Goal: Transaction & Acquisition: Purchase product/service

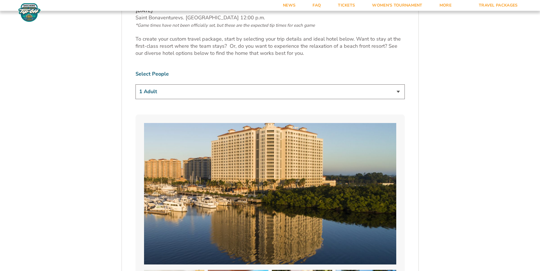
scroll to position [364, 0]
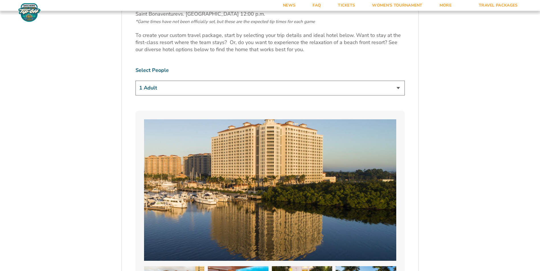
click at [397, 89] on select "1 Adult 2 Adults 3 Adults 4 Adults 2 Adults + 1 Child 2 Adults + 2 Children 2 A…" at bounding box center [269, 88] width 269 height 15
click at [135, 81] on select "1 Adult 2 Adults 3 Adults 4 Adults 2 Adults + 1 Child 2 Adults + 2 Children 2 A…" at bounding box center [269, 88] width 269 height 15
select select "2 Adults"
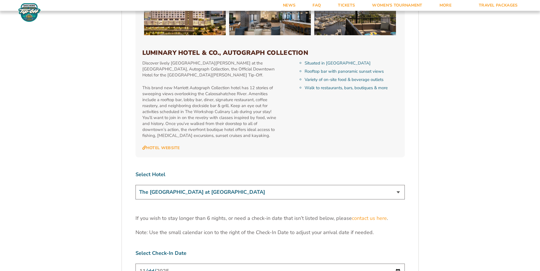
scroll to position [1650, 0]
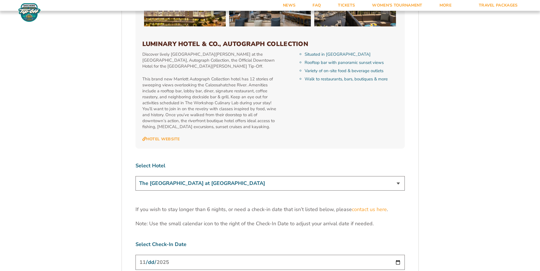
click at [397, 176] on select "The [GEOGRAPHIC_DATA] at [GEOGRAPHIC_DATA] [GEOGRAPHIC_DATA] [GEOGRAPHIC_DATA],…" at bounding box center [269, 183] width 269 height 15
select select "18762"
click at [135, 176] on select "The [GEOGRAPHIC_DATA] at [GEOGRAPHIC_DATA] [GEOGRAPHIC_DATA] [GEOGRAPHIC_DATA],…" at bounding box center [269, 183] width 269 height 15
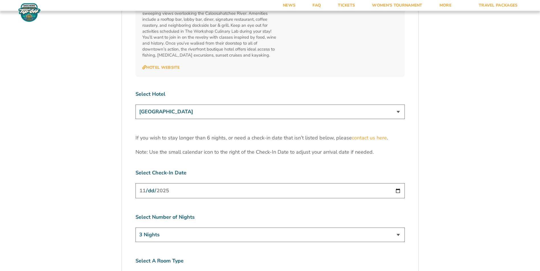
scroll to position [1741, 0]
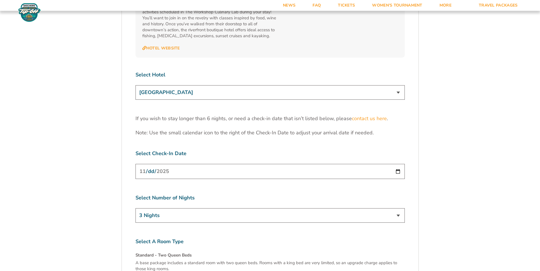
click at [398, 164] on input "[DATE]" at bounding box center [269, 171] width 269 height 15
type input "[DATE]"
click at [396, 209] on select "3 Nights 4 Nights 5 Nights 6 Nights" at bounding box center [269, 216] width 269 height 15
select select "5 Nights"
click at [135, 209] on select "3 Nights 4 Nights 5 Nights 6 Nights" at bounding box center [269, 216] width 269 height 15
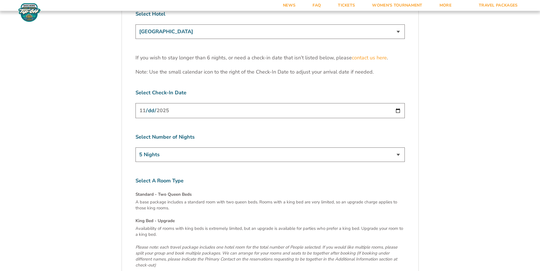
scroll to position [1855, 0]
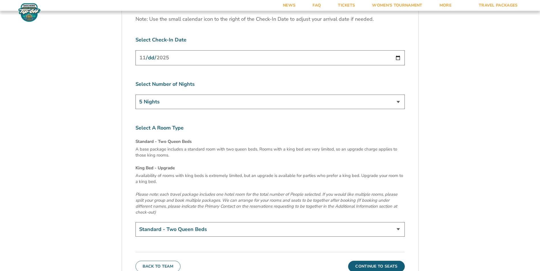
click at [399, 222] on select "Standard - Two Queen Beds King Bed - Upgrade (+$15 per night)" at bounding box center [269, 229] width 269 height 15
click at [135, 222] on select "Standard - Two Queen Beds King Bed - Upgrade (+$15 per night)" at bounding box center [269, 229] width 269 height 15
click at [398, 222] on select "Standard - Two Queen Beds King Bed - Upgrade (+$15 per night)" at bounding box center [269, 229] width 269 height 15
select select "Standard - Two Queen Beds"
click at [135, 222] on select "Standard - Two Queen Beds King Bed - Upgrade (+$15 per night)" at bounding box center [269, 229] width 269 height 15
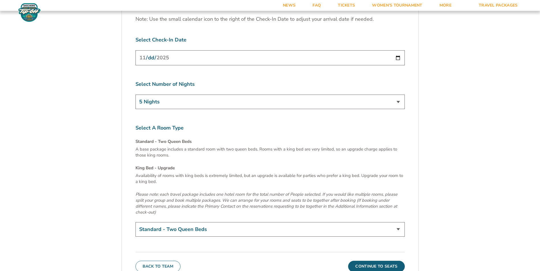
click at [388, 261] on button "Continue To Seats" at bounding box center [376, 266] width 56 height 11
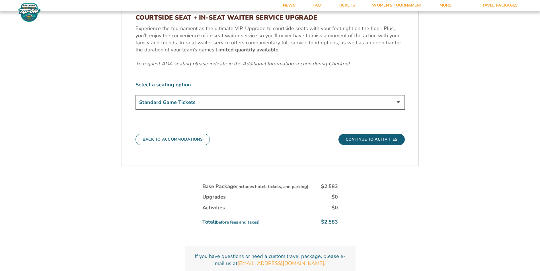
scroll to position [310, 0]
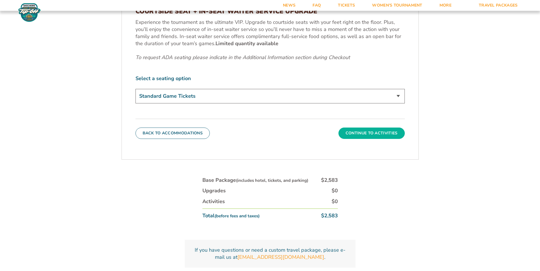
click at [390, 133] on button "Continue To Activities" at bounding box center [371, 133] width 66 height 11
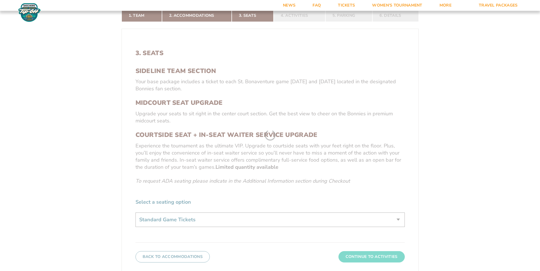
scroll to position [128, 0]
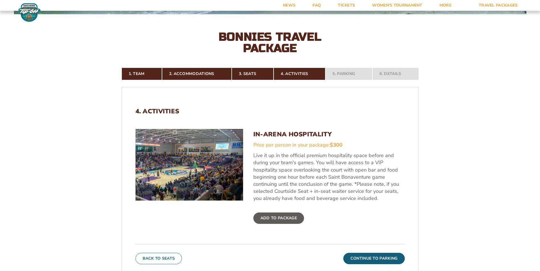
click at [460, 136] on form "Bonnies Bonnies Travel Package 1. Team 2. Accommodations 3. Seats 4. Activities…" at bounding box center [270, 146] width 540 height 549
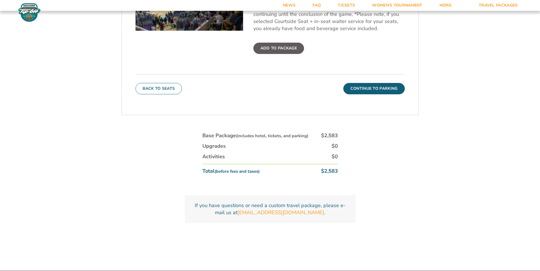
scroll to position [310, 0]
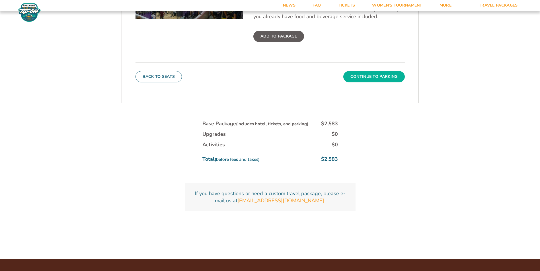
click at [397, 81] on button "Continue To Parking" at bounding box center [373, 76] width 61 height 11
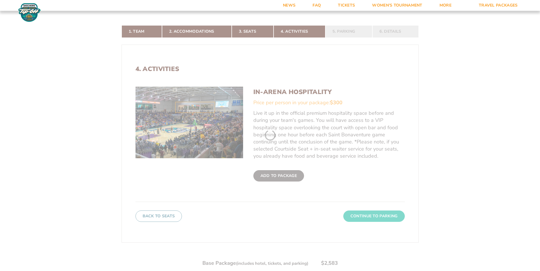
scroll to position [128, 0]
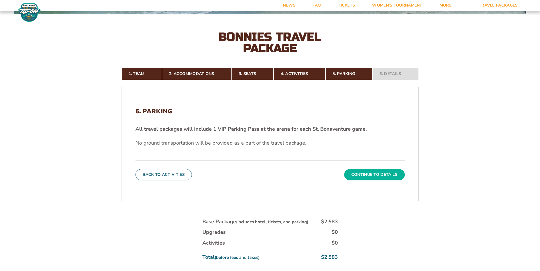
click at [378, 172] on button "Continue To Details" at bounding box center [374, 174] width 61 height 11
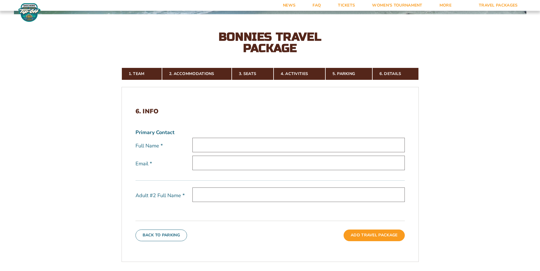
click at [241, 144] on input "text" at bounding box center [298, 145] width 212 height 15
type input "[PERSON_NAME]"
click at [227, 162] on input "email" at bounding box center [298, 163] width 212 height 15
type input "[EMAIL_ADDRESS][DOMAIN_NAME]"
click at [233, 200] on input "text" at bounding box center [298, 195] width 212 height 15
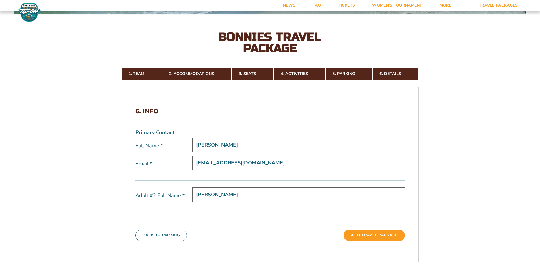
type input "[PERSON_NAME]"
click at [452, 190] on form "Bonnies Bonnies Travel Package 1. Team 2. Accommodations 3. Seats 4. Activities…" at bounding box center [270, 135] width 540 height 526
click at [384, 238] on button "Add Travel Package" at bounding box center [373, 235] width 61 height 11
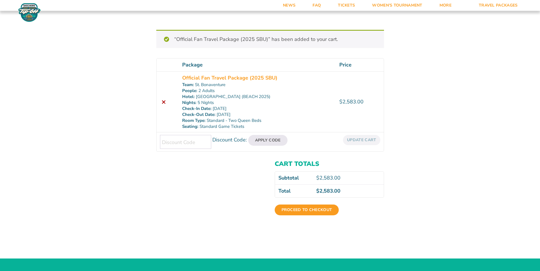
scroll to position [57, 0]
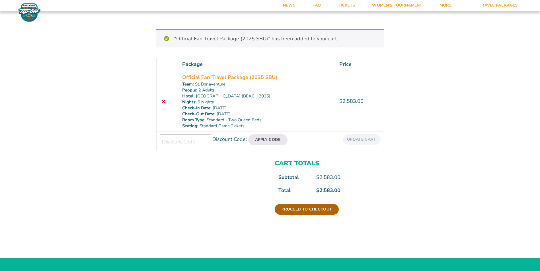
click at [332, 210] on link "Proceed to checkout" at bounding box center [307, 209] width 64 height 11
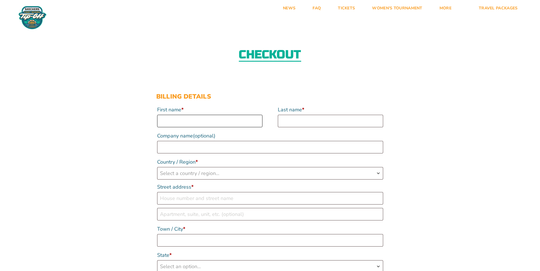
click at [192, 117] on input "First name *" at bounding box center [209, 121] width 105 height 13
type input "[PERSON_NAME]"
type input "bobcat of olean"
select select "US"
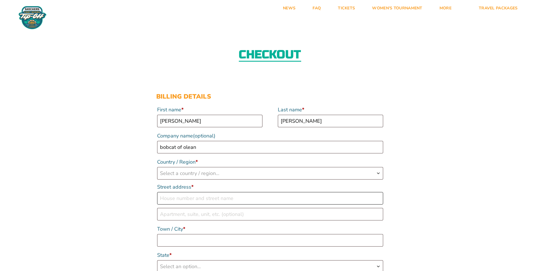
type input "[STREET_ADDRESS]"
type input "olean"
type input "14760"
type input "17163788499"
type input "[EMAIL_ADDRESS][DOMAIN_NAME]"
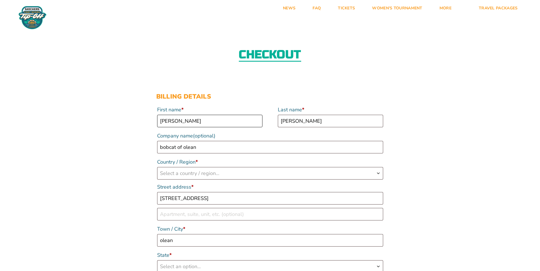
scroll to position [2, 0]
select select "US"
select select "ND"
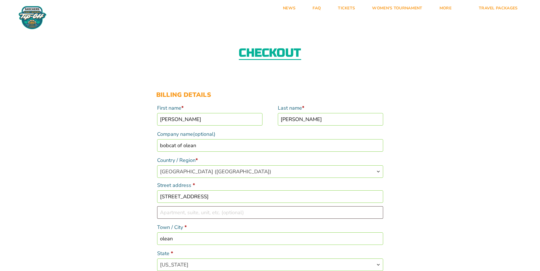
click at [178, 120] on input "[PERSON_NAME]" at bounding box center [209, 119] width 105 height 13
type input "c"
type input "[PERSON_NAME]"
click at [315, 120] on input "[PERSON_NAME]" at bounding box center [330, 119] width 105 height 13
type input "t"
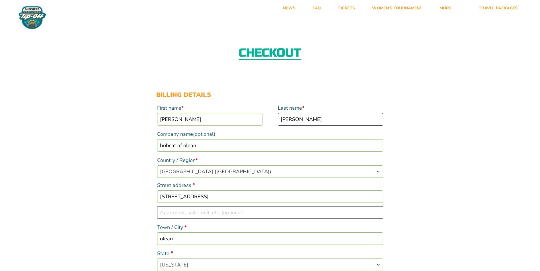
type input "Travis"
click at [210, 145] on input "bobcat of olean" at bounding box center [270, 145] width 226 height 13
select select "Checkout"
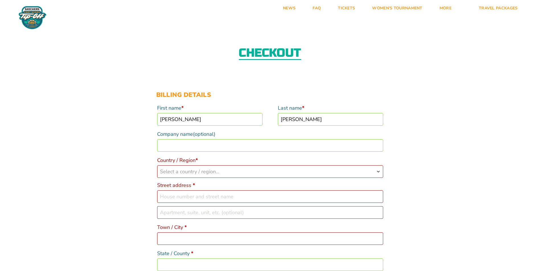
click at [376, 169] on span "Country / Region" at bounding box center [378, 171] width 5 height 11
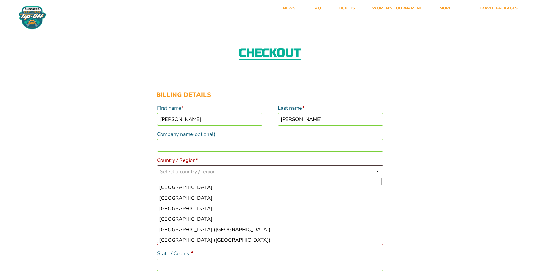
scroll to position [2438, 0]
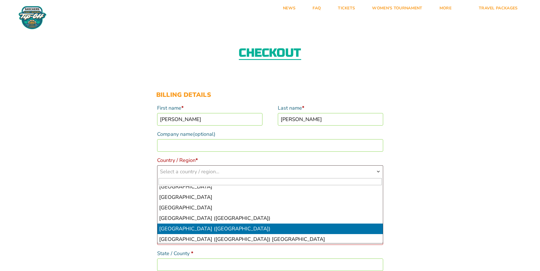
select select "US"
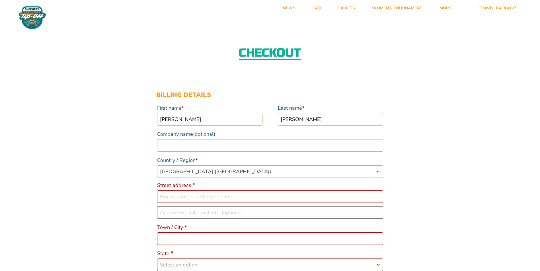
click at [208, 197] on input "Street address *" at bounding box center [270, 197] width 226 height 13
type input "1783 Dugan Road"
type input "Olean"
type input "14760"
type input "17163788499"
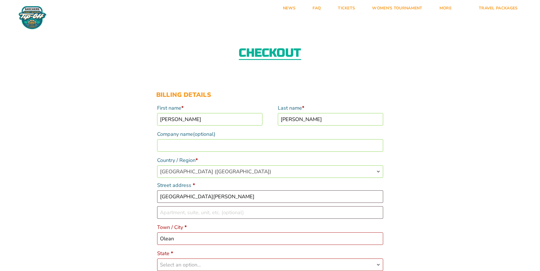
type input "[EMAIL_ADDRESS][DOMAIN_NAME]"
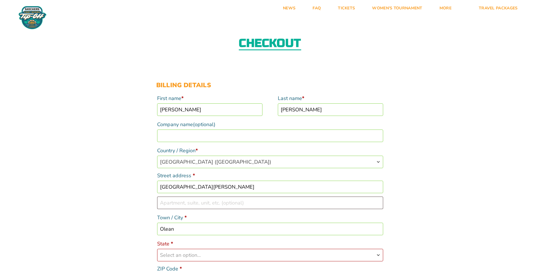
scroll to position [13, 0]
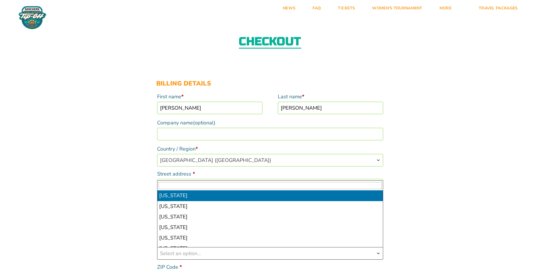
click at [379, 255] on b "Checkout" at bounding box center [378, 253] width 5 height 5
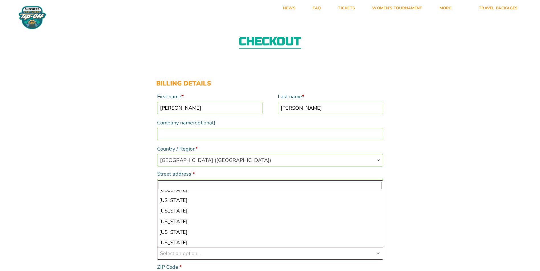
scroll to position [327, 0]
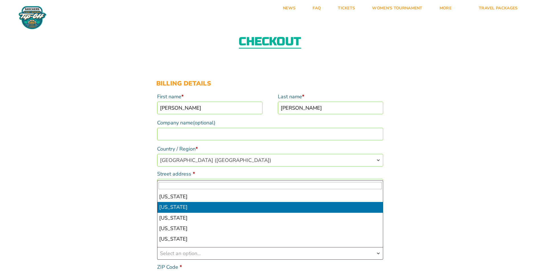
select select "NY"
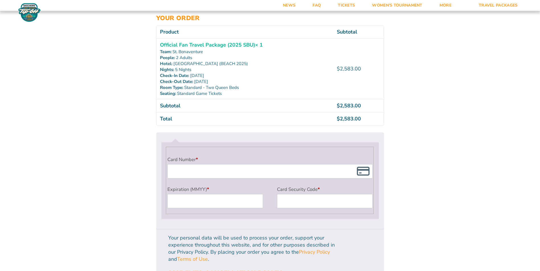
scroll to position [397, 0]
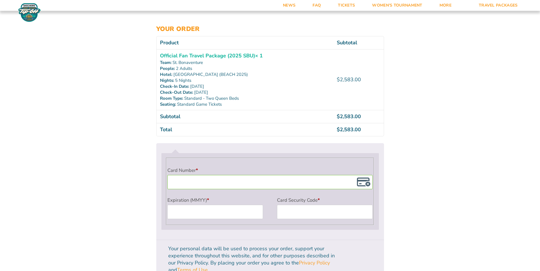
click at [150, 219] on div "Checkout Discount Code: Apply Code Billing details First name * Denise Last nam…" at bounding box center [270, 3] width 540 height 752
click at [513, 200] on div "Checkout Discount Code: Apply Code Billing details First name * Denise Last nam…" at bounding box center [270, 3] width 540 height 752
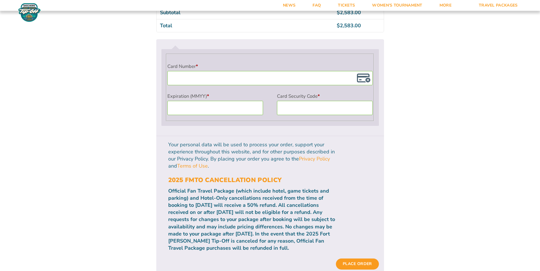
scroll to position [504, 0]
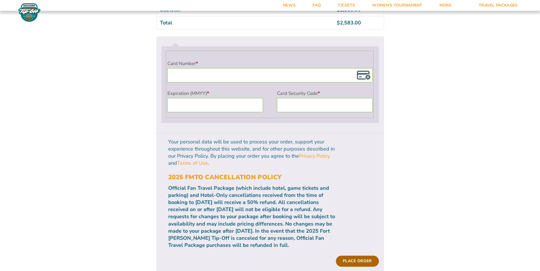
click at [369, 256] on button "Place order" at bounding box center [357, 261] width 43 height 11
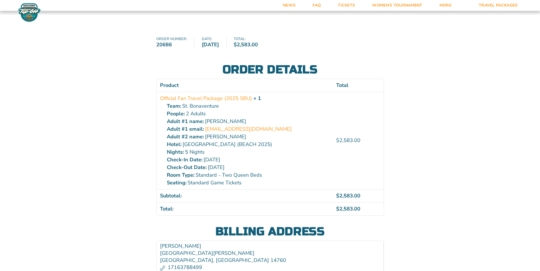
scroll to position [57, 0]
